Goal: Task Accomplishment & Management: Complete application form

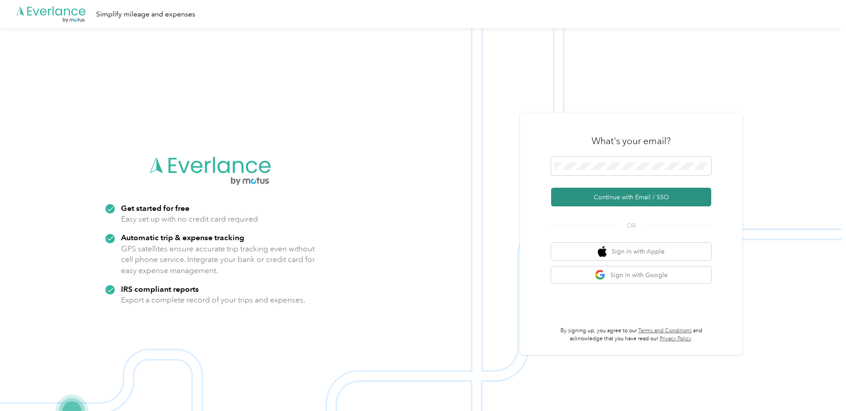
click at [657, 192] on button "Continue with Email / SSO" at bounding box center [631, 197] width 160 height 19
click at [619, 195] on button "Continue with Email / SSO" at bounding box center [631, 197] width 160 height 19
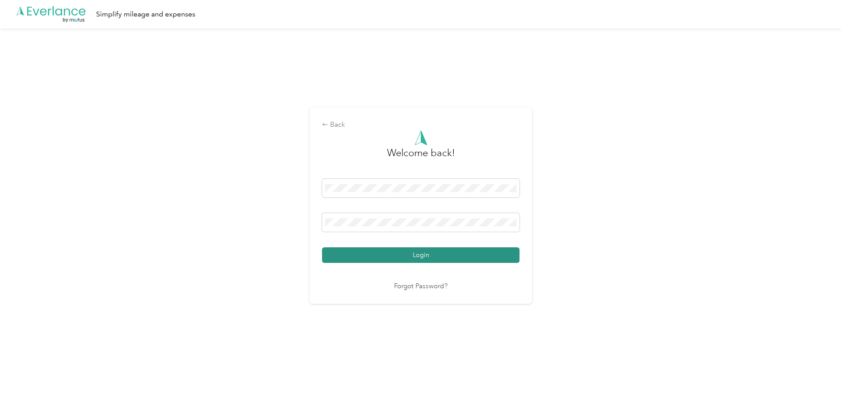
click at [396, 251] on button "Login" at bounding box center [421, 255] width 198 height 16
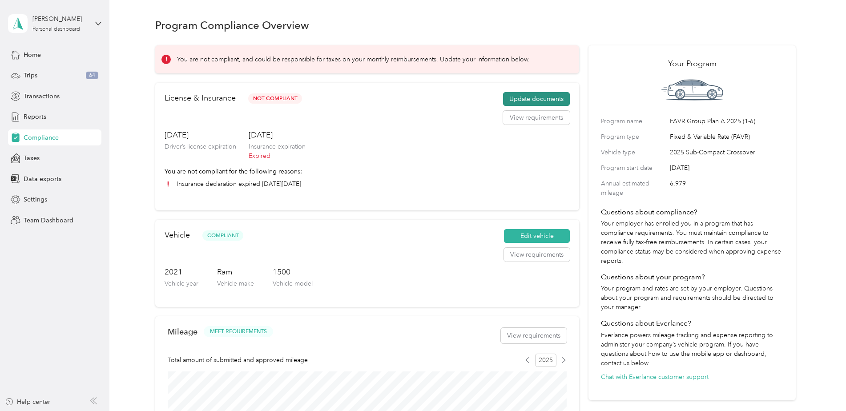
click at [528, 96] on button "Update documents" at bounding box center [536, 99] width 67 height 14
click at [515, 95] on button "Update documents" at bounding box center [536, 99] width 67 height 14
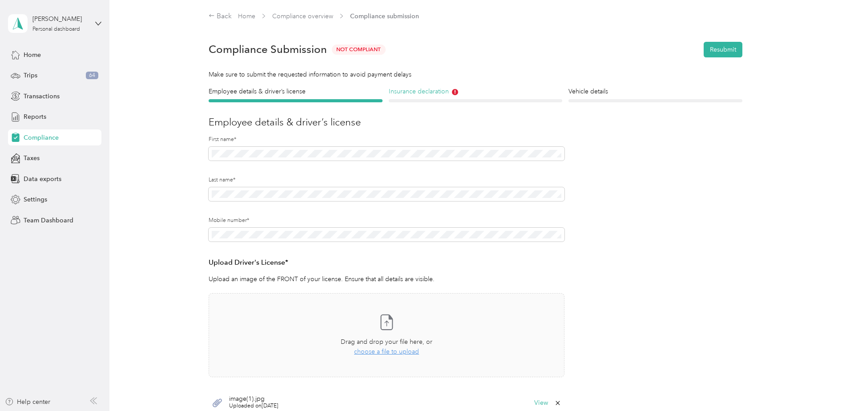
click at [413, 89] on h4 "Insurance declaration" at bounding box center [476, 91] width 174 height 9
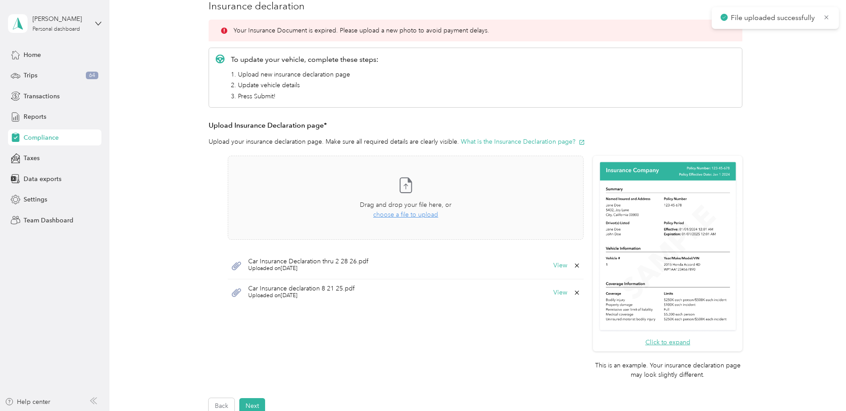
scroll to position [178, 0]
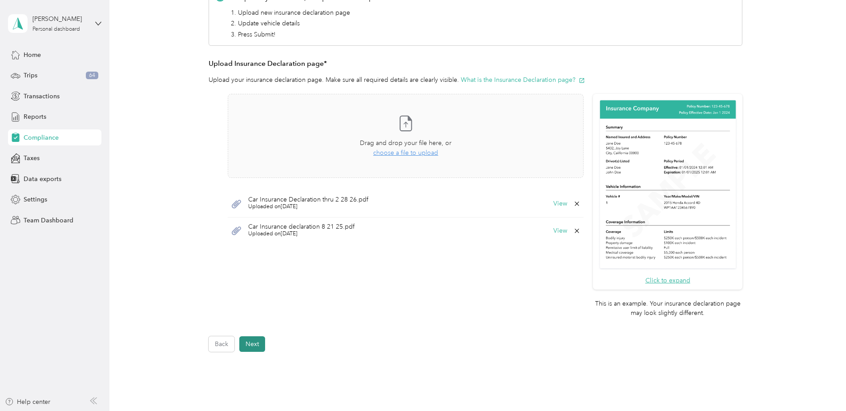
click at [261, 346] on button "Next" at bounding box center [252, 344] width 26 height 16
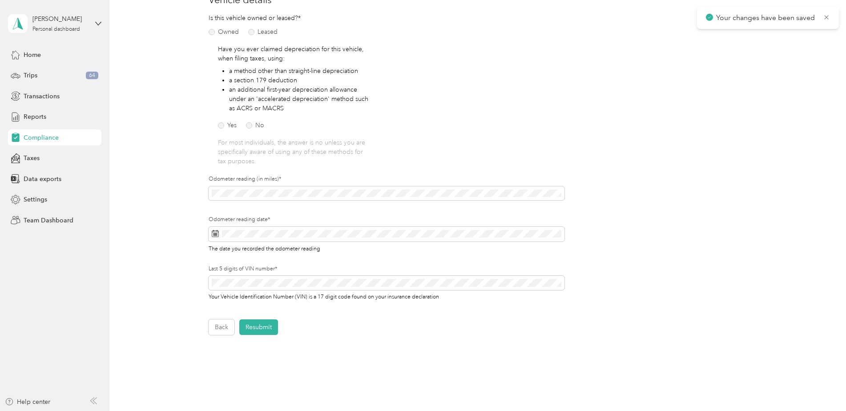
scroll to position [176, 0]
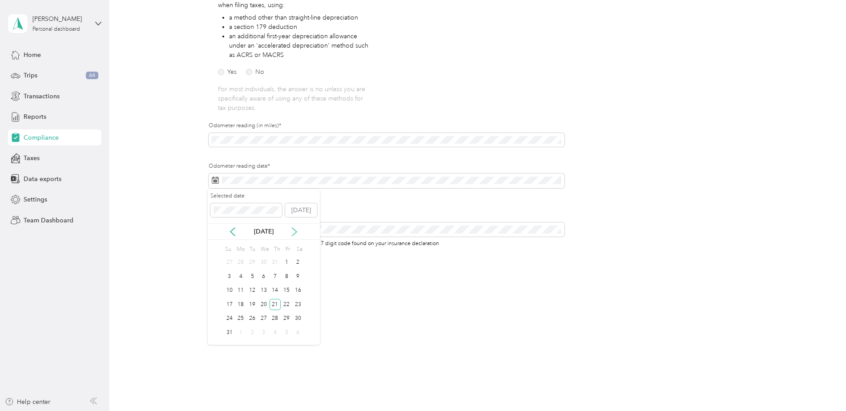
click at [293, 231] on icon at bounding box center [294, 231] width 9 height 9
click at [242, 317] on div "29" at bounding box center [241, 318] width 12 height 11
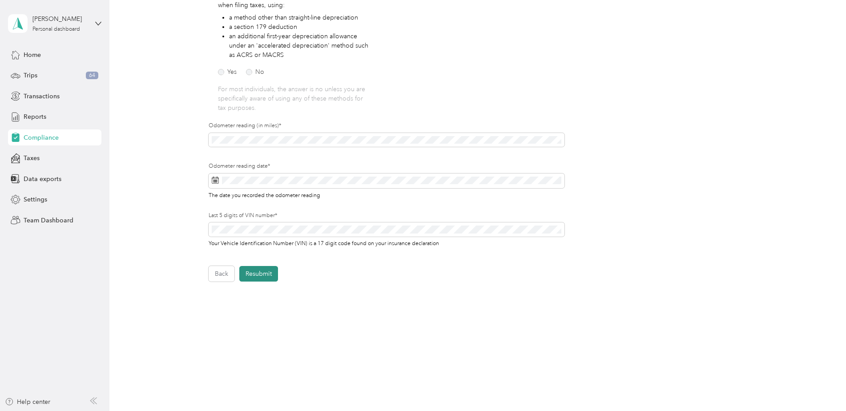
click at [260, 275] on button "Resubmit" at bounding box center [258, 274] width 39 height 16
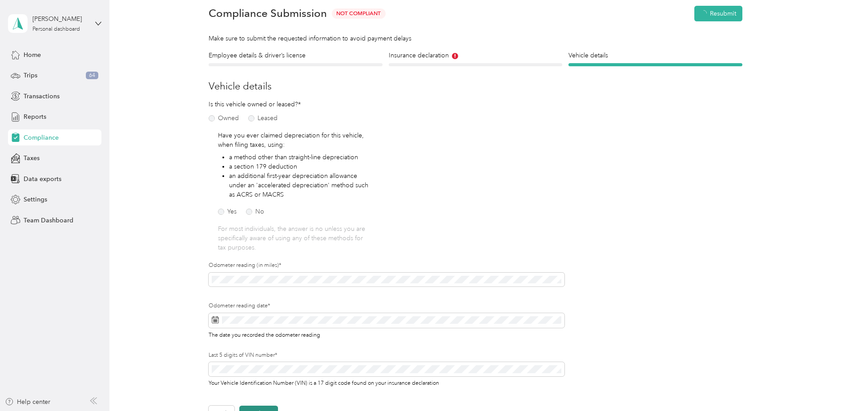
scroll to position [11, 0]
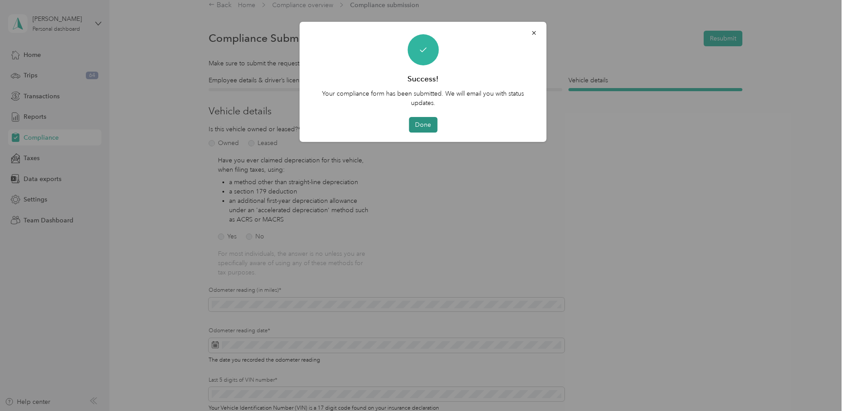
click at [427, 124] on button "Done" at bounding box center [423, 125] width 28 height 16
